Goal: Communication & Community: Ask a question

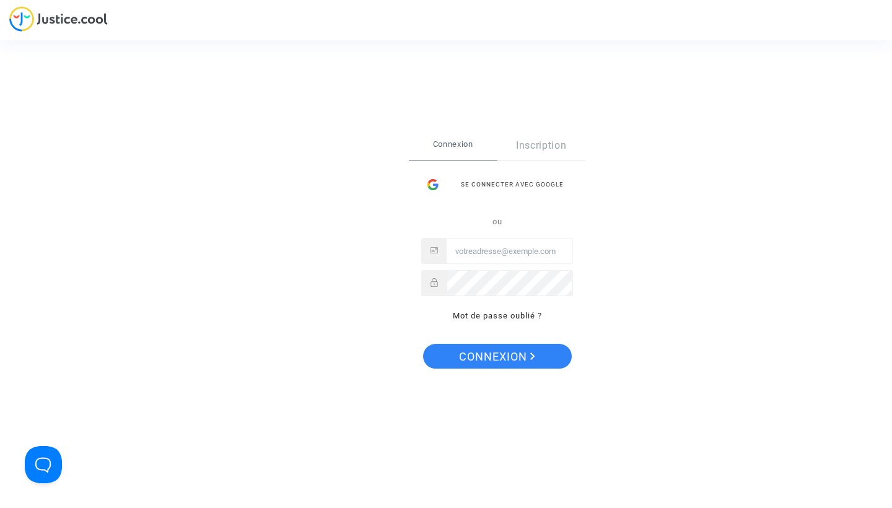
type input "jeanfrancois.hay@sciencespo.fr"
click at [494, 355] on span "Connexion" at bounding box center [497, 357] width 76 height 26
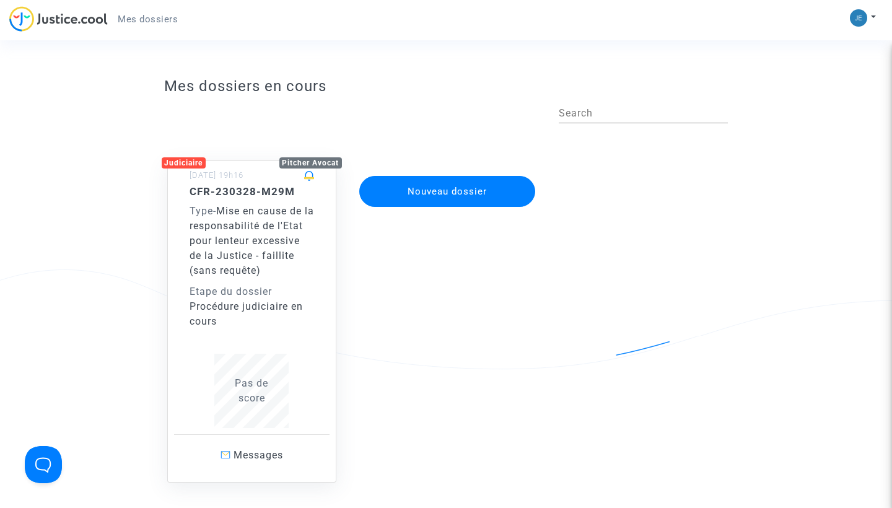
click at [258, 269] on span "Mise en cause de la responsabilité de l'Etat pour lenteur excessive de la Justi…" at bounding box center [252, 240] width 125 height 71
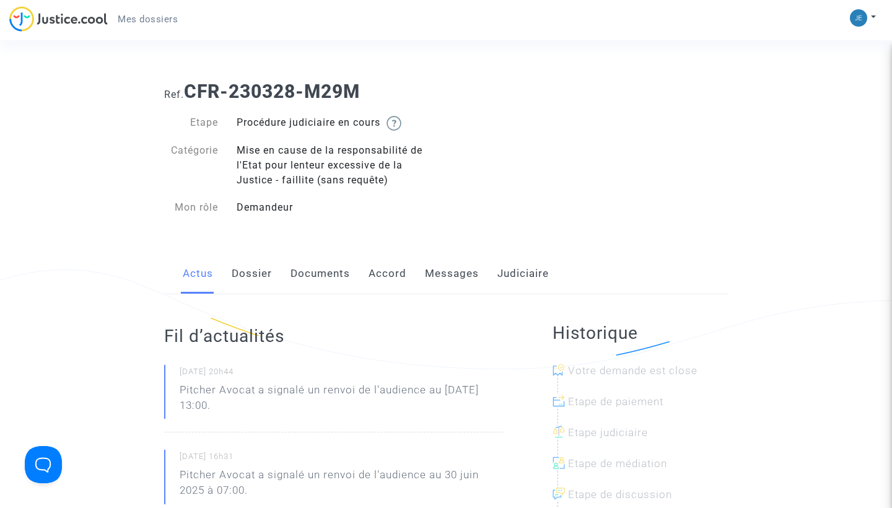
drag, startPoint x: 180, startPoint y: 390, endPoint x: 256, endPoint y: 405, distance: 78.2
click at [256, 405] on p "Pitcher Avocat a signalé un renvoi de l'audience au [DATE] 13:00." at bounding box center [341, 400] width 323 height 37
copy p "Pitcher Avocat a signalé un renvoi de l'audience au [DATE] 13:00."
click at [454, 270] on link "Messages" at bounding box center [452, 273] width 54 height 41
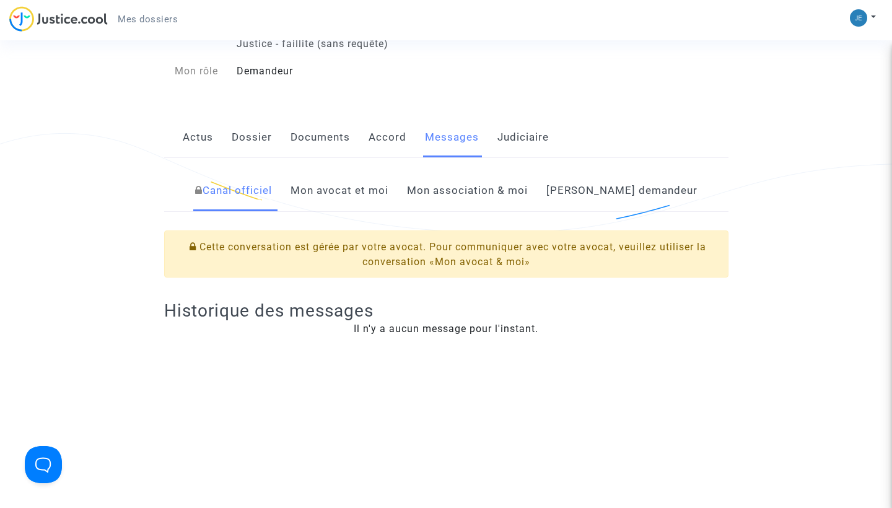
scroll to position [113, 0]
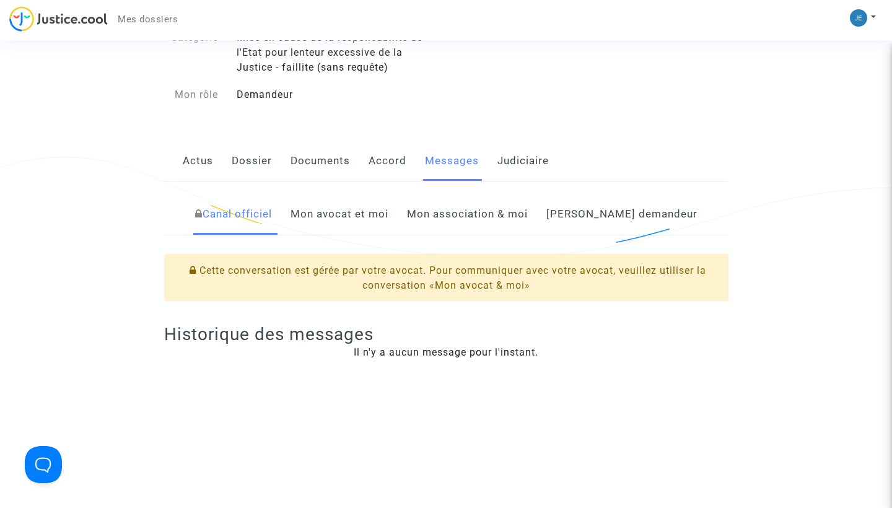
click at [388, 215] on link "Mon avocat et moi" at bounding box center [340, 214] width 98 height 41
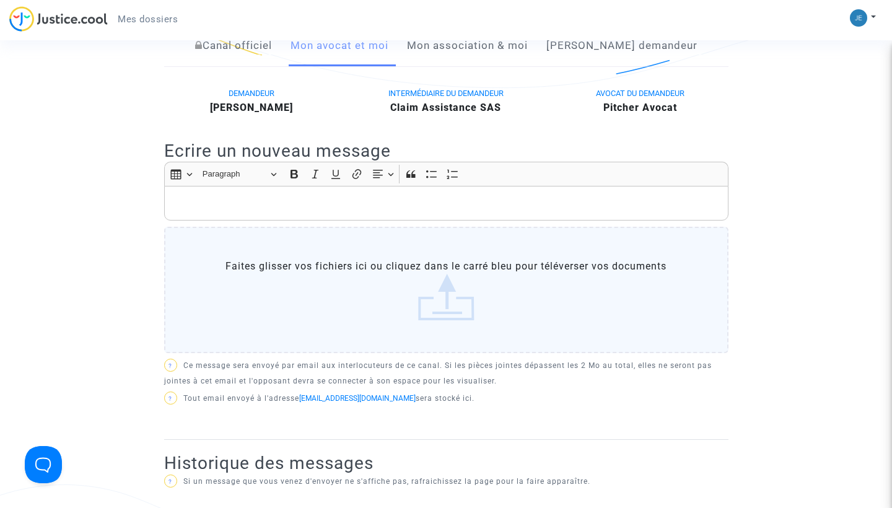
scroll to position [265, 0]
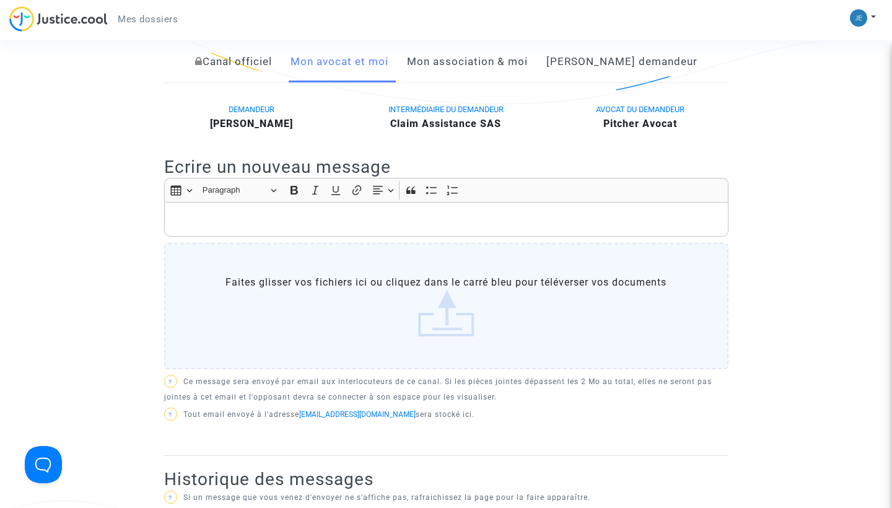
click at [225, 212] on p "Rich Text Editor, main" at bounding box center [445, 219] width 551 height 15
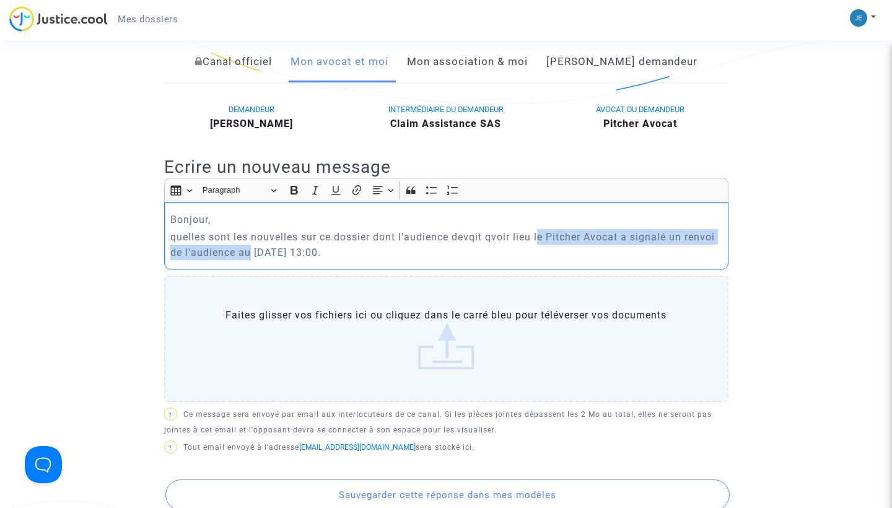
drag, startPoint x: 252, startPoint y: 252, endPoint x: 543, endPoint y: 236, distance: 291.6
click at [543, 236] on p "quelles sont les nouvelles sur ce dossier dont l'audience devqit qvoir lieu le …" at bounding box center [445, 244] width 551 height 31
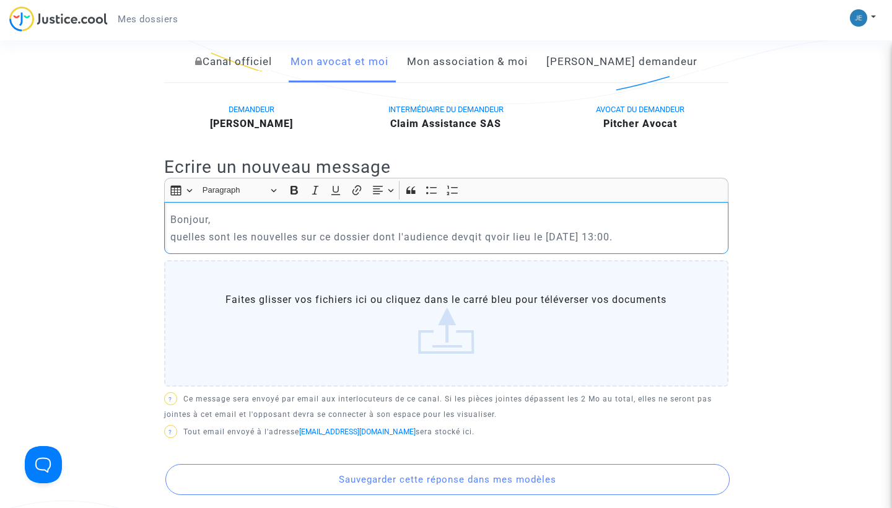
click at [478, 235] on p "quelles sont les nouvelles sur ce dossier dont l'audience devqit qvoir lieu le …" at bounding box center [445, 236] width 551 height 15
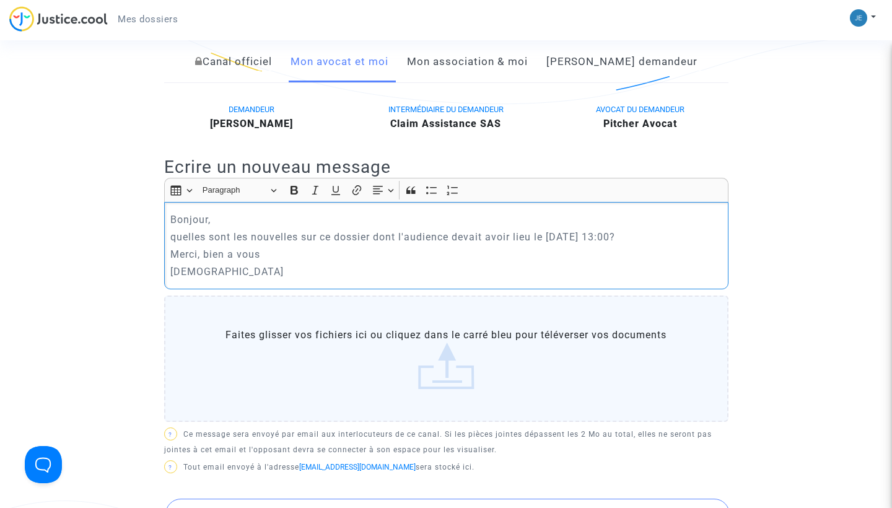
click at [185, 271] on p "[DEMOGRAPHIC_DATA]" at bounding box center [445, 271] width 551 height 15
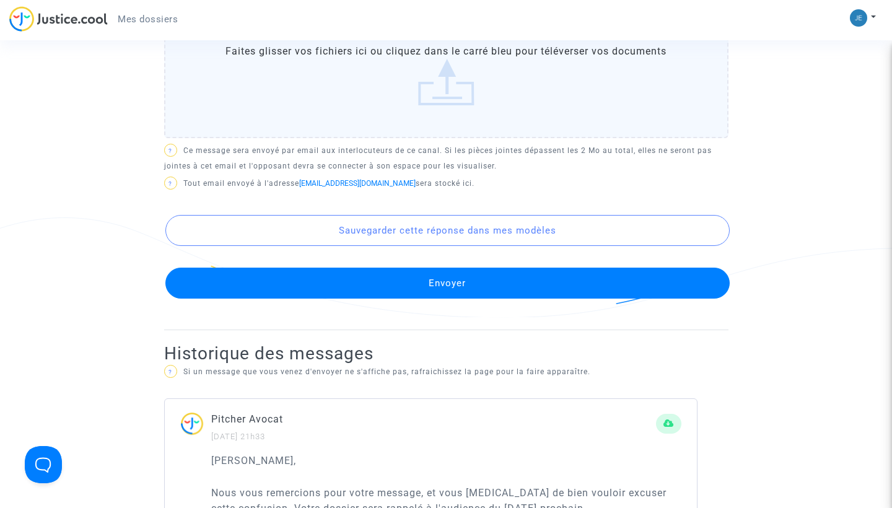
scroll to position [551, 0]
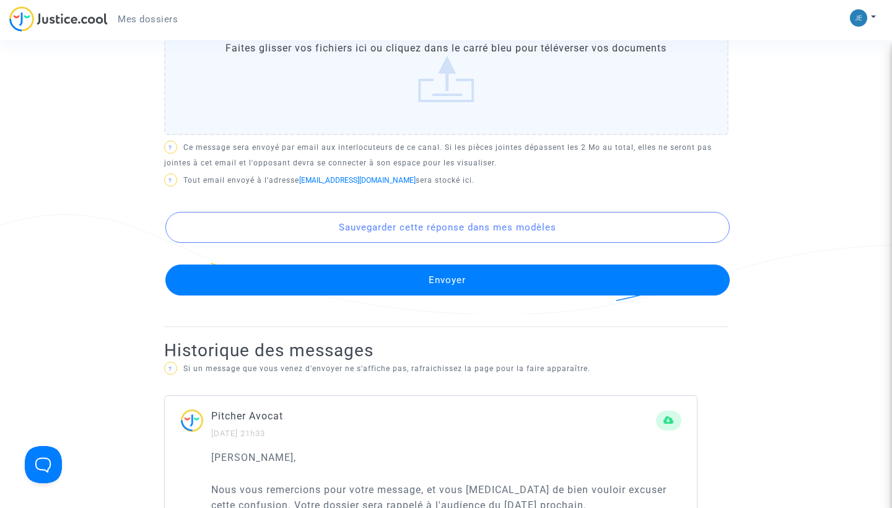
click at [450, 286] on button "Envoyer" at bounding box center [447, 280] width 564 height 31
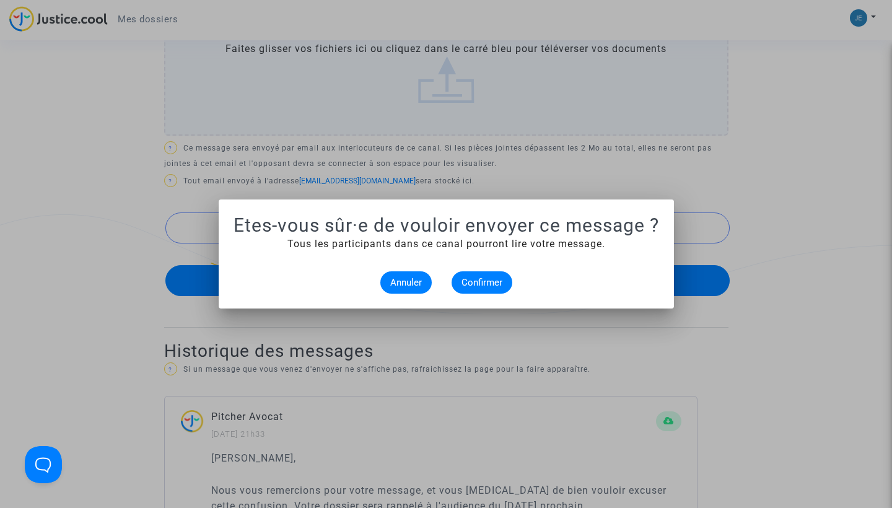
scroll to position [0, 0]
click at [480, 284] on span "Confirmer" at bounding box center [482, 282] width 41 height 11
